Goal: Information Seeking & Learning: Learn about a topic

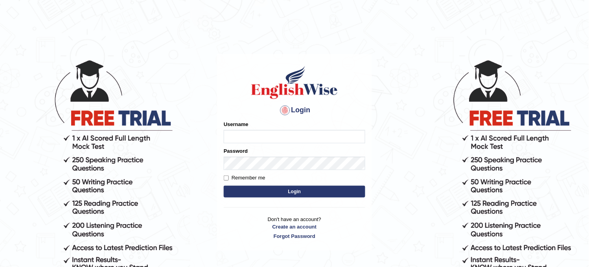
type input "obehi00"
click at [295, 192] on button "Login" at bounding box center [294, 192] width 141 height 12
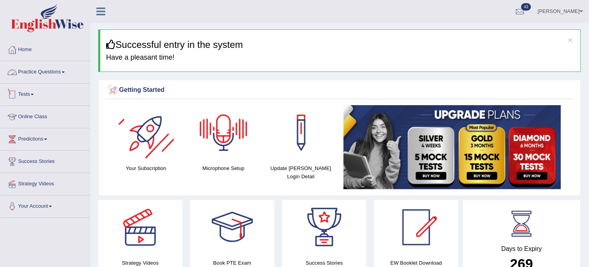
click at [68, 75] on link "Practice Questions" at bounding box center [45, 71] width 90 height 20
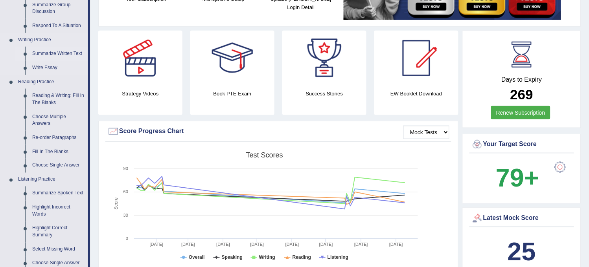
scroll to position [174, 0]
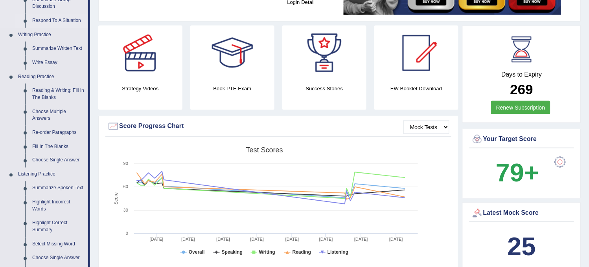
click at [52, 20] on link "Respond To A Situation" at bounding box center [58, 21] width 59 height 14
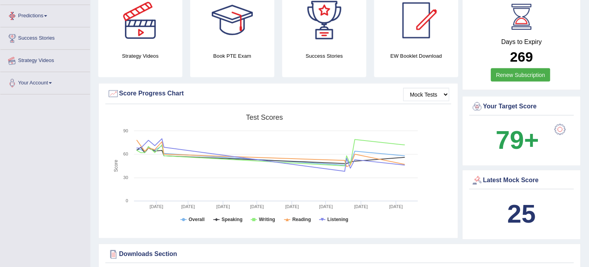
scroll to position [308, 0]
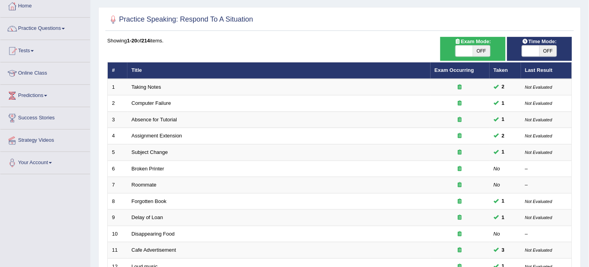
click at [479, 54] on span "OFF" at bounding box center [481, 51] width 17 height 11
checkbox input "true"
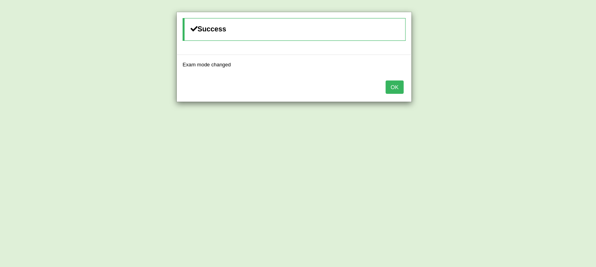
click at [393, 92] on button "OK" at bounding box center [395, 87] width 18 height 13
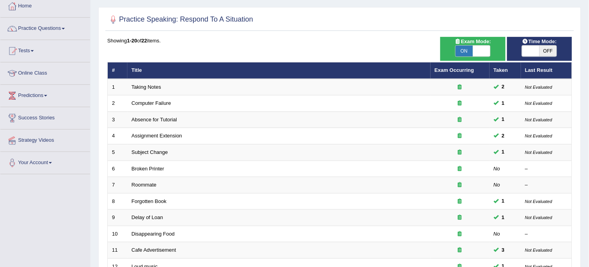
click at [540, 53] on span "OFF" at bounding box center [547, 51] width 17 height 11
checkbox input "true"
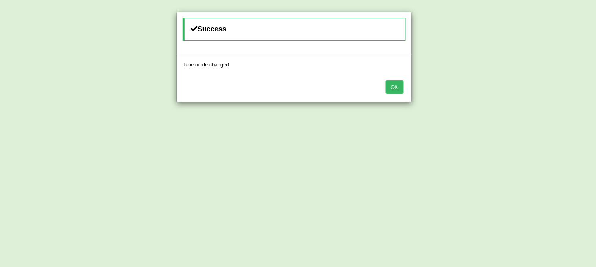
click at [391, 84] on button "OK" at bounding box center [395, 87] width 18 height 13
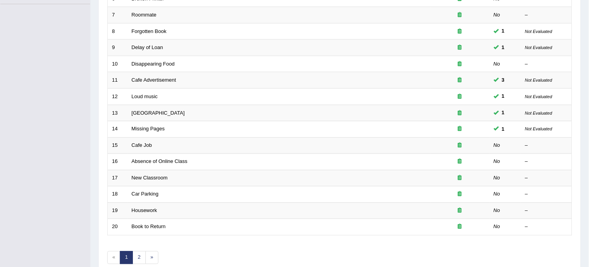
scroll to position [218, 0]
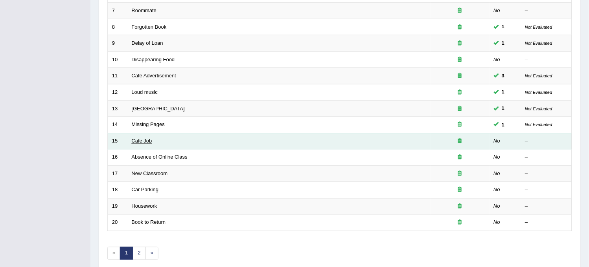
click at [144, 139] on link "Cafe Job" at bounding box center [142, 141] width 20 height 6
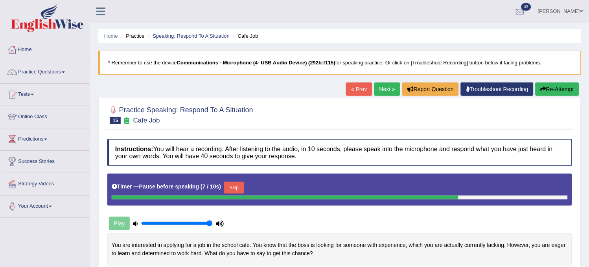
click at [556, 92] on button "Re-Attempt" at bounding box center [557, 89] width 44 height 13
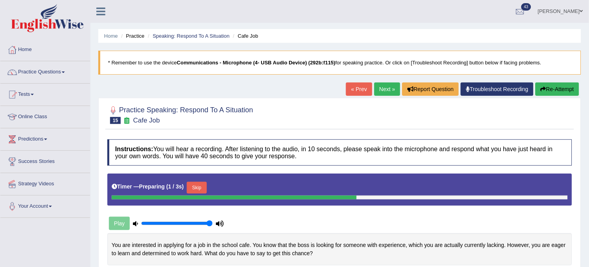
scroll to position [44, 0]
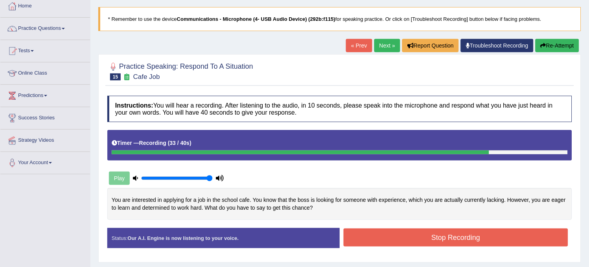
click at [558, 44] on button "Re-Attempt" at bounding box center [557, 45] width 44 height 13
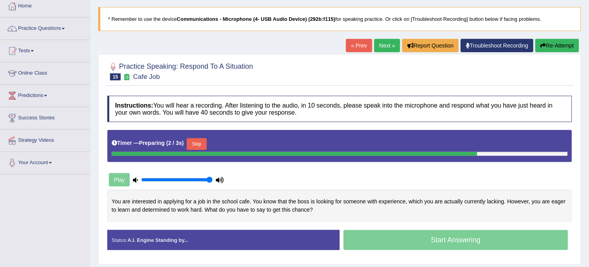
click at [198, 146] on button "Skip" at bounding box center [197, 144] width 20 height 12
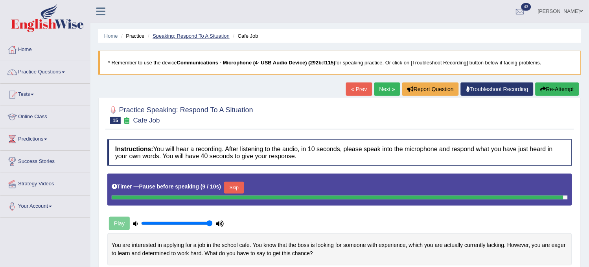
click at [168, 34] on link "Speaking: Respond To A Situation" at bounding box center [190, 36] width 77 height 6
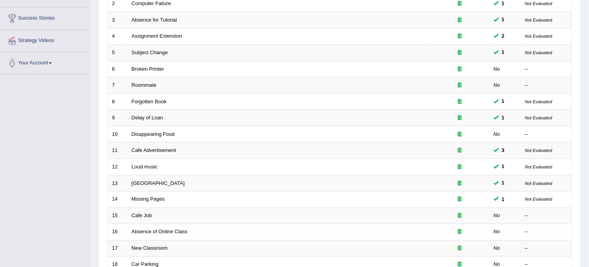
scroll to position [253, 0]
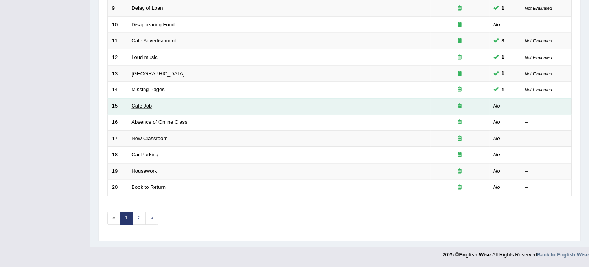
click at [146, 104] on link "Cafe Job" at bounding box center [142, 106] width 20 height 6
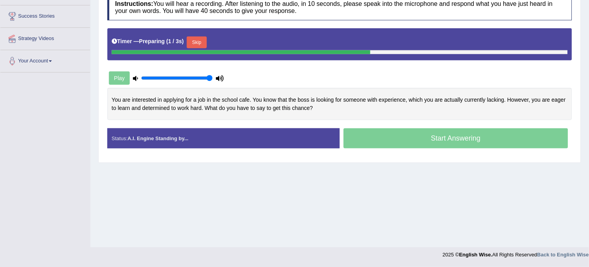
click at [202, 38] on button "Skip" at bounding box center [197, 43] width 20 height 12
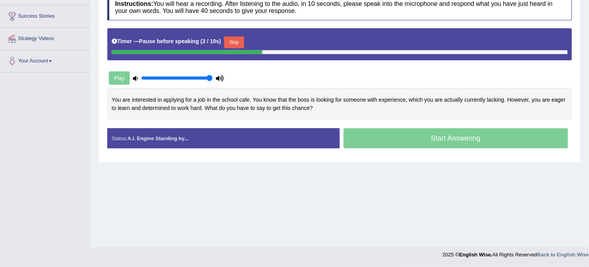
click at [237, 39] on button "Skip" at bounding box center [234, 43] width 20 height 12
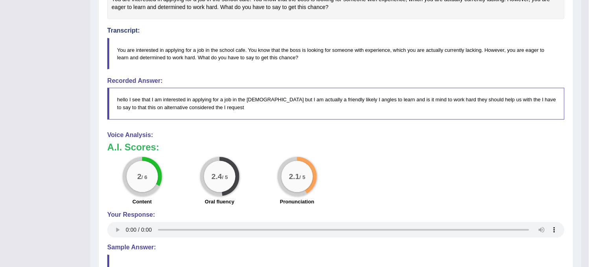
scroll to position [38, 0]
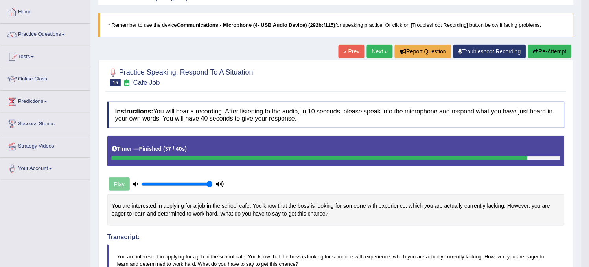
click at [536, 49] on icon "button" at bounding box center [536, 52] width 6 height 6
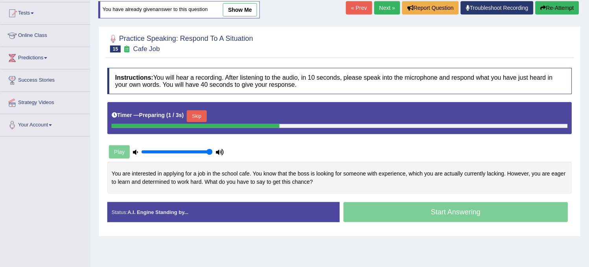
click at [204, 116] on button "Skip" at bounding box center [197, 116] width 20 height 12
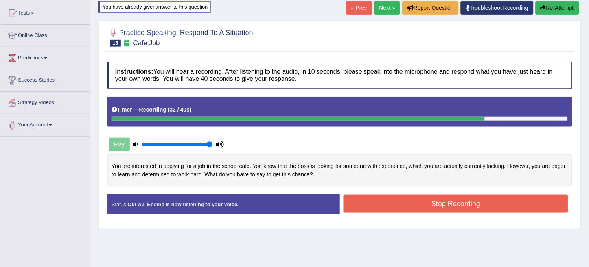
click at [369, 211] on button "Stop Recording" at bounding box center [455, 204] width 224 height 18
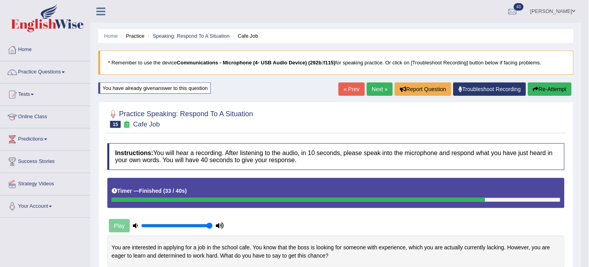
click at [551, 88] on button "Re-Attempt" at bounding box center [550, 89] width 44 height 13
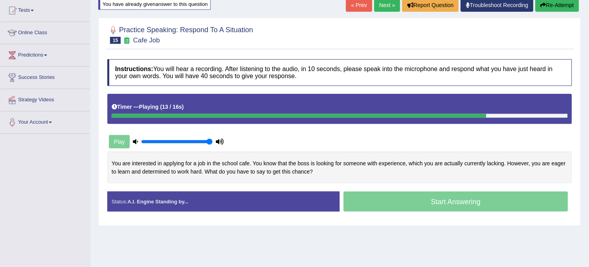
scroll to position [87, 0]
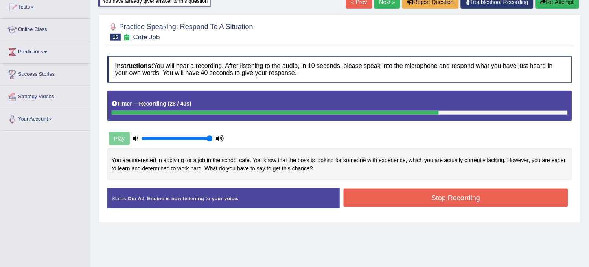
click at [553, 4] on button "Re-Attempt" at bounding box center [557, 1] width 44 height 13
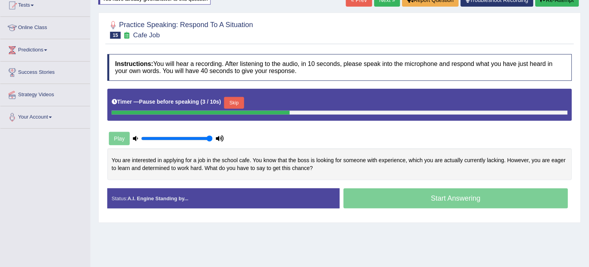
click at [234, 101] on button "Skip" at bounding box center [234, 103] width 20 height 12
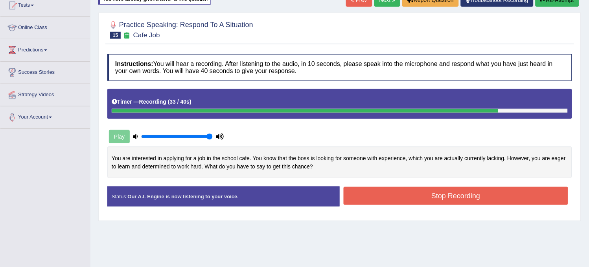
click at [358, 192] on button "Stop Recording" at bounding box center [455, 196] width 224 height 18
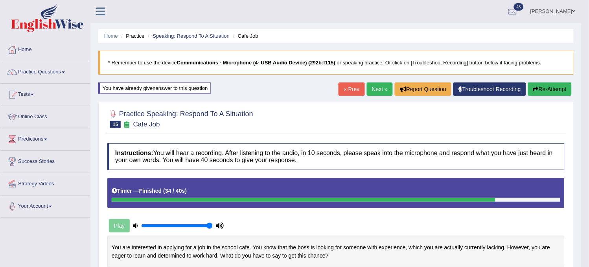
click at [374, 91] on link "Next »" at bounding box center [380, 89] width 26 height 13
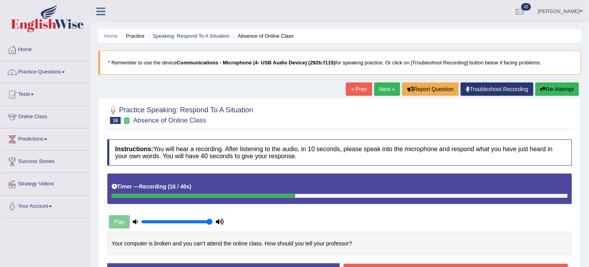
click at [558, 95] on button "Re-Attempt" at bounding box center [557, 89] width 44 height 13
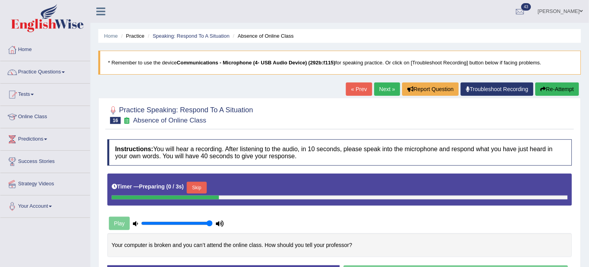
click at [201, 186] on button "Skip" at bounding box center [197, 188] width 20 height 12
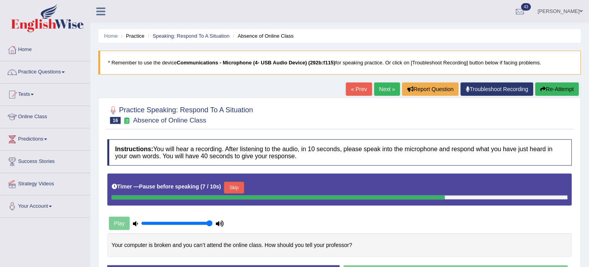
click at [242, 186] on button "Skip" at bounding box center [234, 188] width 20 height 12
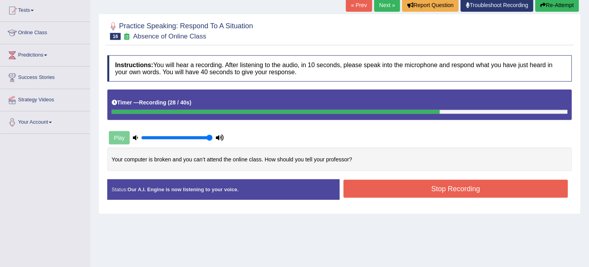
scroll to position [131, 0]
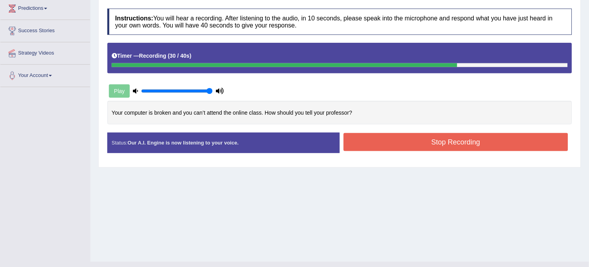
click at [461, 143] on button "Stop Recording" at bounding box center [455, 142] width 224 height 18
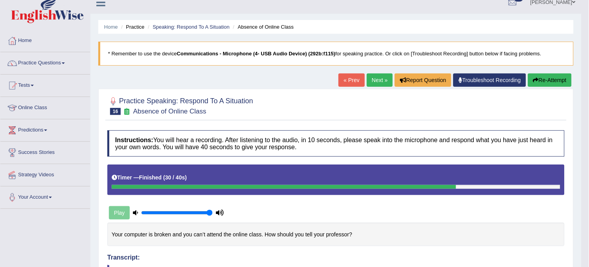
scroll to position [0, 0]
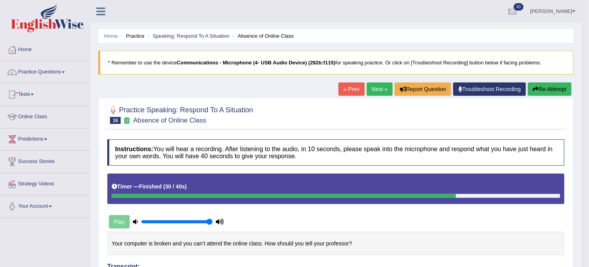
click at [62, 70] on link "Practice Questions" at bounding box center [45, 71] width 90 height 20
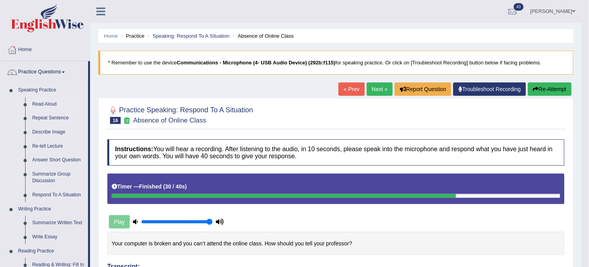
click at [54, 103] on link "Read Aloud" at bounding box center [58, 104] width 59 height 14
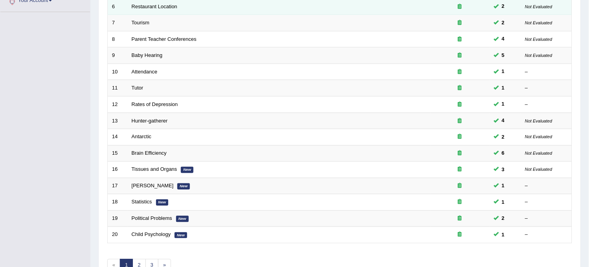
scroll to position [253, 0]
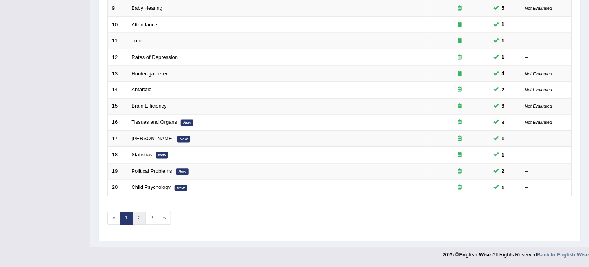
click at [140, 223] on link "2" at bounding box center [138, 218] width 13 height 13
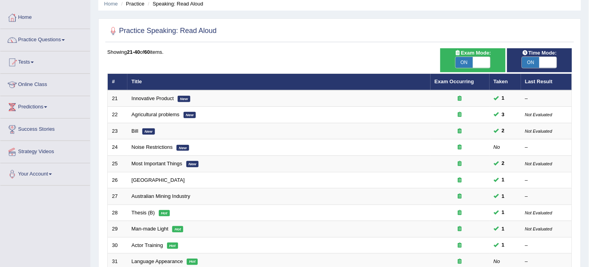
scroll to position [253, 0]
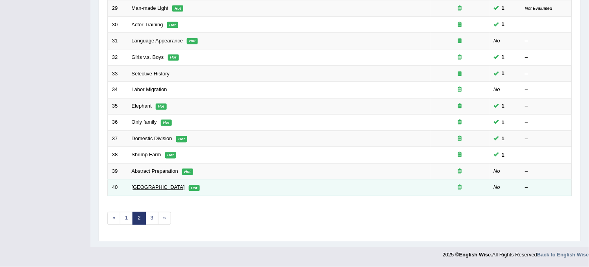
click at [140, 187] on link "[GEOGRAPHIC_DATA]" at bounding box center [158, 188] width 53 height 6
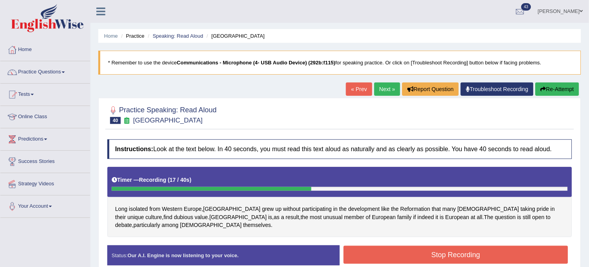
click at [548, 91] on button "Re-Attempt" at bounding box center [557, 89] width 44 height 13
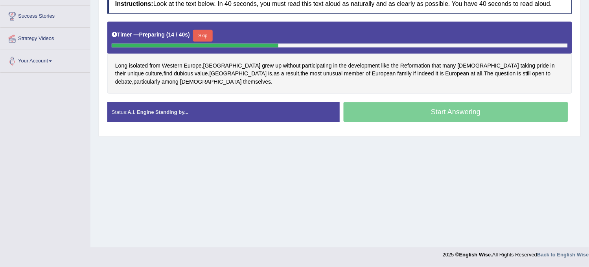
click at [199, 36] on button "Skip" at bounding box center [203, 36] width 20 height 12
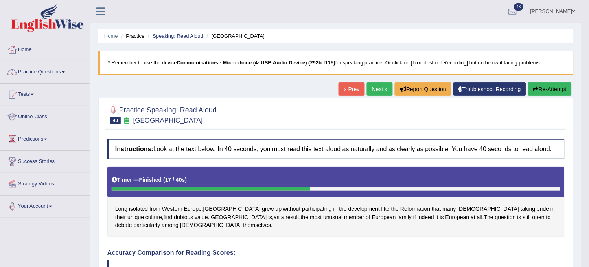
click at [545, 92] on button "Re-Attempt" at bounding box center [550, 89] width 44 height 13
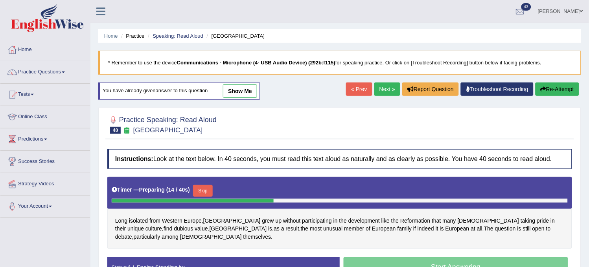
click at [545, 88] on button "Re-Attempt" at bounding box center [557, 89] width 44 height 13
click at [201, 189] on button "Skip" at bounding box center [203, 191] width 20 height 12
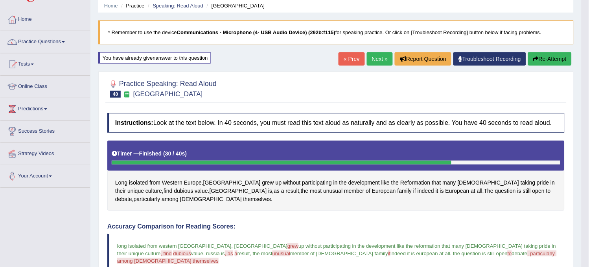
scroll to position [9, 0]
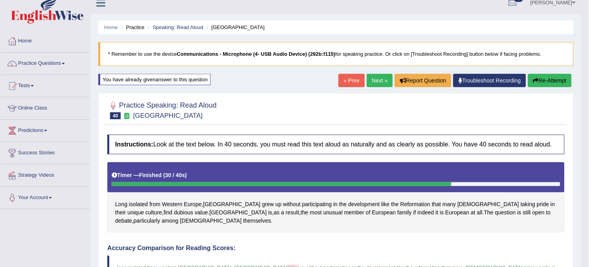
click at [547, 78] on button "Re-Attempt" at bounding box center [550, 80] width 44 height 13
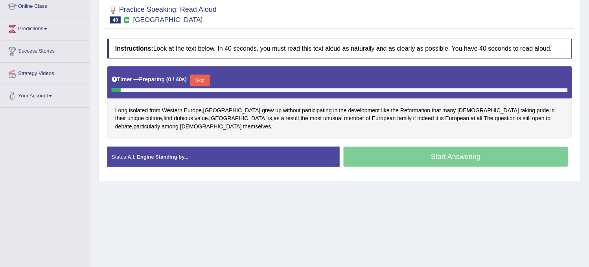
click at [209, 83] on button "Skip" at bounding box center [200, 81] width 20 height 12
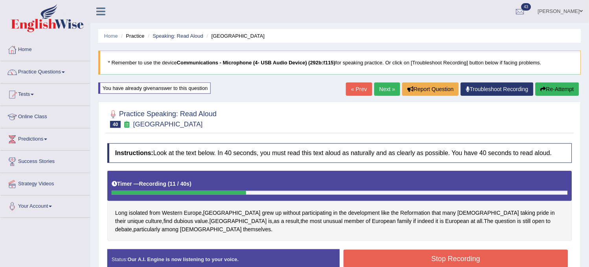
click at [558, 84] on button "Re-Attempt" at bounding box center [557, 89] width 44 height 13
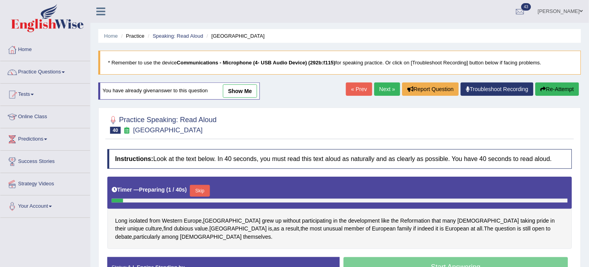
click at [196, 187] on button "Skip" at bounding box center [200, 191] width 20 height 12
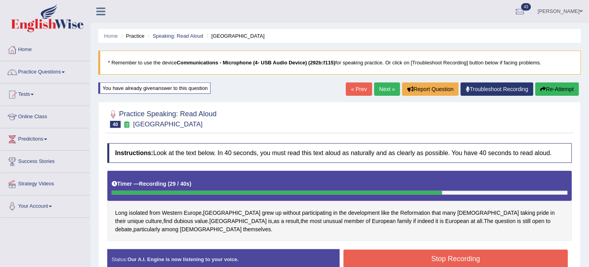
click at [377, 256] on button "Stop Recording" at bounding box center [455, 259] width 224 height 18
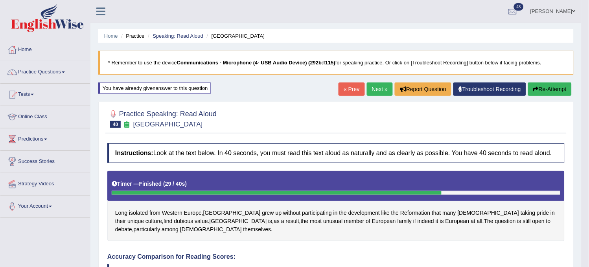
click at [376, 86] on link "Next »" at bounding box center [380, 89] width 26 height 13
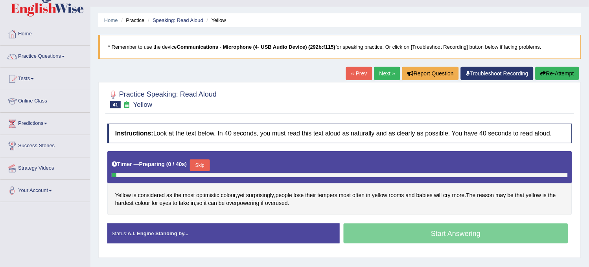
scroll to position [44, 0]
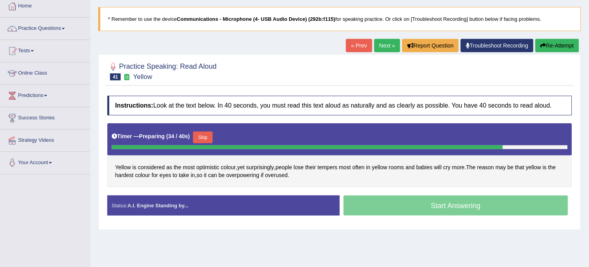
click at [205, 136] on button "Skip" at bounding box center [203, 138] width 20 height 12
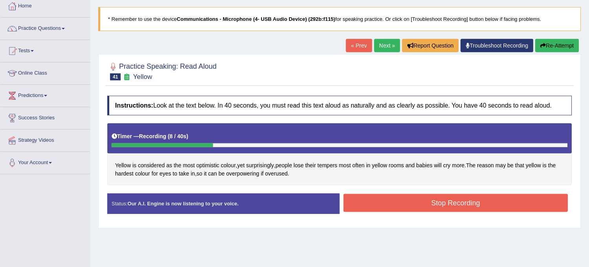
click at [566, 48] on button "Re-Attempt" at bounding box center [557, 45] width 44 height 13
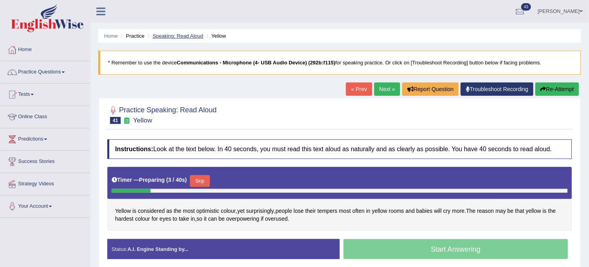
click at [179, 36] on link "Speaking: Read Aloud" at bounding box center [177, 36] width 51 height 6
